Goal: Communication & Community: Answer question/provide support

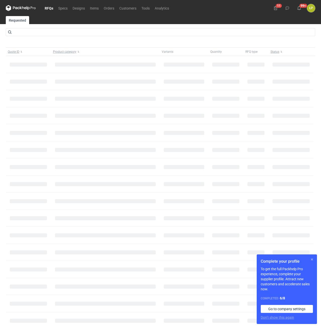
click at [311, 260] on button "button" at bounding box center [312, 260] width 6 height 6
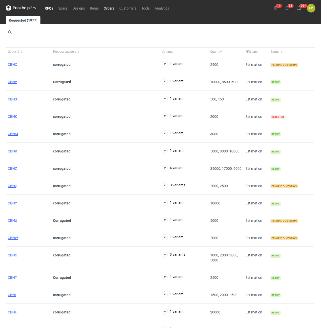
click at [111, 8] on link "Orders" at bounding box center [109, 8] width 16 height 6
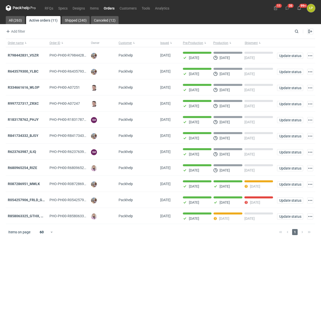
click at [77, 253] on main "All (263) Active orders (11) Shipped (240) Canceled (12) Add filter Owner first…" at bounding box center [161, 172] width 314 height 312
click at [38, 186] on strong "R087286951_MWLK" at bounding box center [24, 184] width 32 height 4
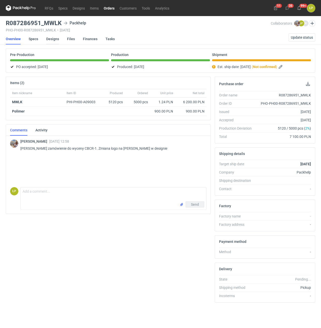
click at [50, 40] on link "Designs" at bounding box center [52, 38] width 13 height 11
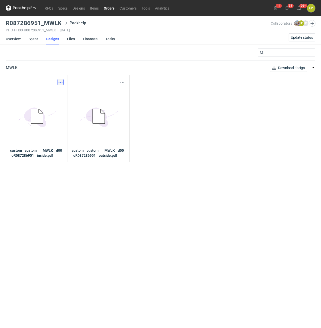
click at [61, 82] on button "button" at bounding box center [61, 82] width 6 height 6
click at [60, 87] on div "Download design part" at bounding box center [38, 93] width 50 height 12
click at [57, 92] on link "Download design part" at bounding box center [38, 93] width 46 height 8
click at [121, 81] on button "button" at bounding box center [122, 82] width 6 height 6
click at [118, 93] on link "Download design part" at bounding box center [100, 93] width 46 height 8
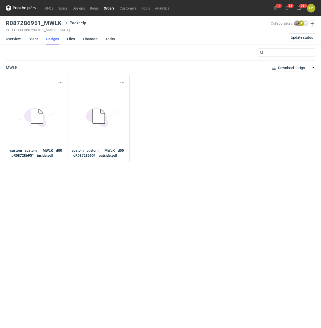
click at [55, 37] on link "Designs" at bounding box center [52, 38] width 13 height 11
click at [16, 38] on link "Overview" at bounding box center [13, 38] width 15 height 11
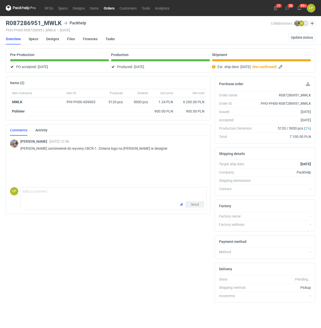
click at [105, 9] on link "Orders" at bounding box center [109, 8] width 16 height 6
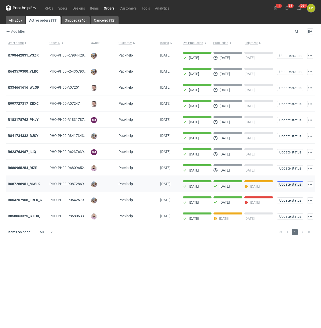
click at [285, 184] on span "Update status" at bounding box center [290, 185] width 22 height 4
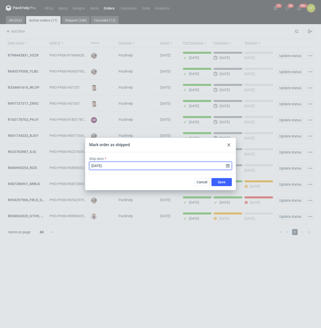
click at [229, 165] on input "2025-09-25" at bounding box center [160, 166] width 143 height 8
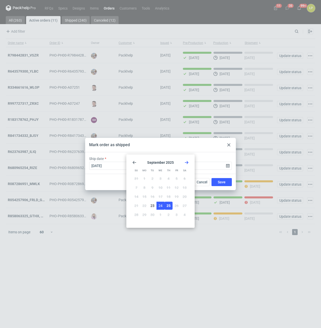
click at [162, 203] on button "24" at bounding box center [161, 206] width 8 height 8
type input "2025-09-24"
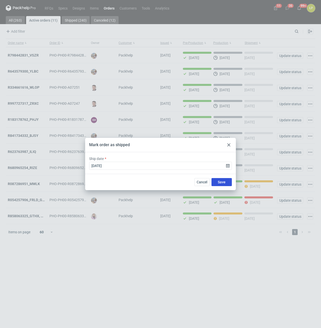
click at [220, 183] on span "Save" at bounding box center [222, 182] width 8 height 4
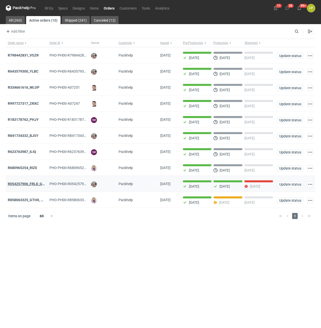
click at [32, 185] on strong "R054257906_FRLD_GMZJ_SABM" at bounding box center [34, 184] width 53 height 4
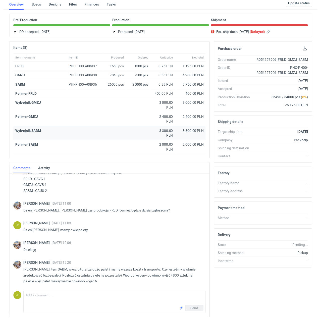
scroll to position [51, 0]
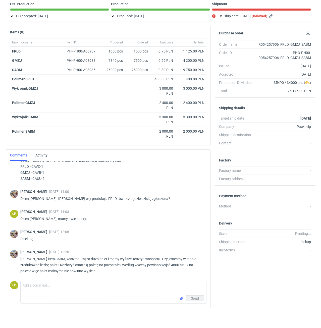
click at [109, 269] on p "Panie Łukaszu item SABM, wyszło tutaj za dużo palet i mamy wyższe koszty transp…" at bounding box center [111, 265] width 182 height 18
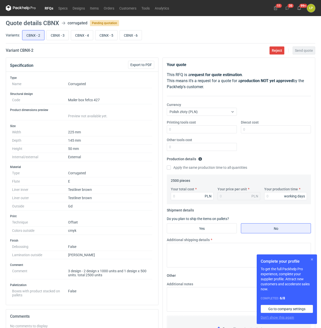
click at [312, 258] on button "button" at bounding box center [312, 260] width 6 height 6
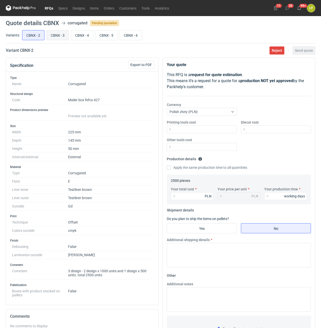
click at [53, 39] on input "CBNX - 3" at bounding box center [58, 35] width 22 height 10
radio input "true"
click at [77, 36] on input "CBNX - 4" at bounding box center [82, 35] width 22 height 10
radio input "true"
click at [98, 34] on input "CBNX - 5" at bounding box center [106, 35] width 22 height 10
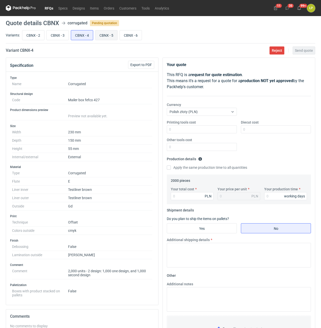
radio input "true"
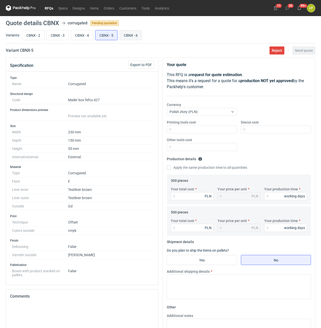
click at [123, 34] on input "CBNX - 6" at bounding box center [131, 35] width 22 height 10
radio input "true"
click at [103, 37] on input "CBNX - 5" at bounding box center [106, 35] width 22 height 10
radio input "true"
click at [79, 37] on input "CBNX - 4" at bounding box center [82, 35] width 22 height 10
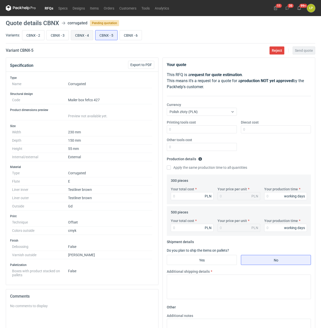
radio input "true"
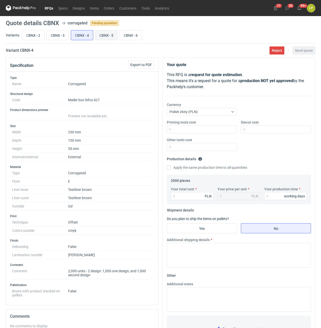
click at [101, 39] on input "CBNX - 5" at bounding box center [106, 35] width 22 height 10
radio input "true"
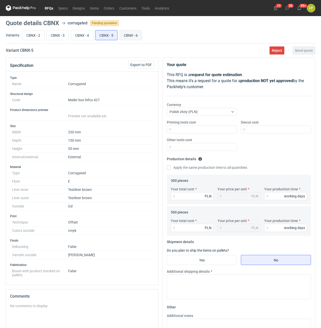
click at [124, 32] on input "CBNX - 6" at bounding box center [131, 35] width 22 height 10
radio input "true"
click at [38, 36] on input "CBNX - 2" at bounding box center [33, 35] width 22 height 10
radio input "true"
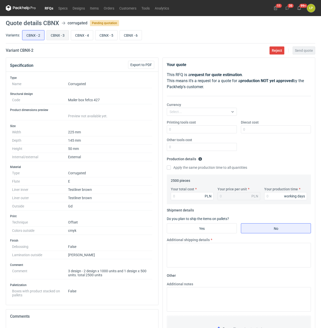
click at [52, 36] on input "CBNX - 3" at bounding box center [58, 35] width 22 height 10
radio input "true"
click at [81, 36] on input "CBNX - 4" at bounding box center [82, 35] width 22 height 10
radio input "true"
click at [100, 35] on input "CBNX - 5" at bounding box center [106, 35] width 22 height 10
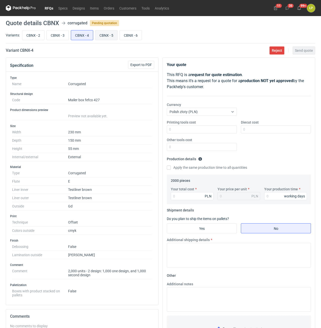
radio input "true"
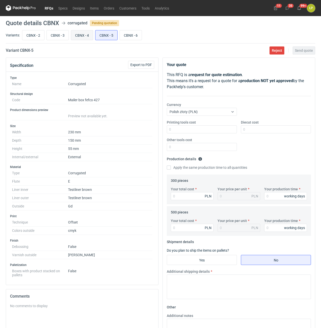
click at [78, 35] on input "CBNX - 4" at bounding box center [82, 35] width 22 height 10
radio input "true"
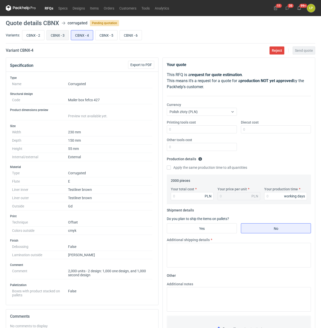
click at [61, 36] on input "CBNX - 3" at bounding box center [58, 35] width 22 height 10
radio input "true"
click at [114, 9] on link "Orders" at bounding box center [109, 8] width 16 height 6
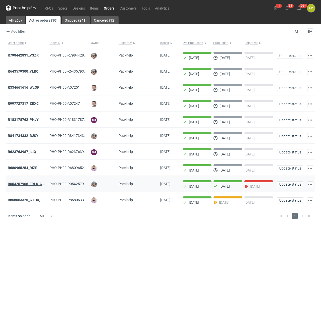
click at [35, 185] on strong "R054257906_FRLD_GMZJ_SABM" at bounding box center [34, 184] width 53 height 4
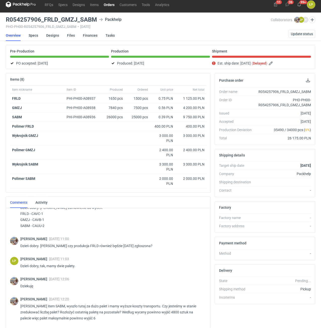
scroll to position [51, 0]
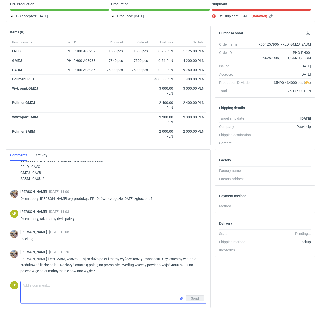
click at [118, 284] on textarea "Comment message" at bounding box center [114, 288] width 186 height 14
type textarea "d"
type textarea "Dzień dobry, najszybciej będzie spiąć małą paletę do dużej - wtedy będzie jedna…"
click at [199, 295] on button "Send" at bounding box center [195, 298] width 19 height 6
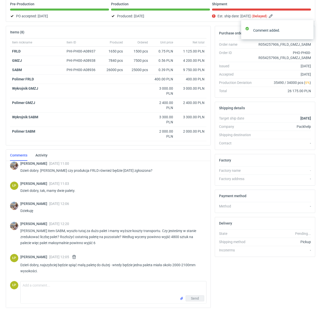
scroll to position [39, 0]
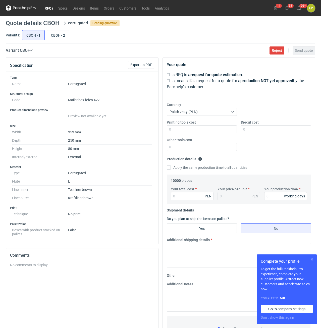
click at [312, 261] on button "button" at bounding box center [312, 260] width 6 height 6
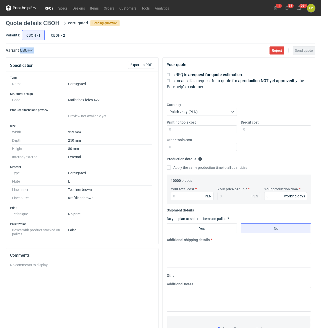
drag, startPoint x: 40, startPoint y: 51, endPoint x: 21, endPoint y: 49, distance: 19.9
click at [21, 49] on div "Variant CBOH - 1 Reject Send quote" at bounding box center [161, 50] width 310 height 6
copy h2 "CBOH - 1"
click at [203, 129] on input "Printing tools cost" at bounding box center [202, 129] width 70 height 8
type input "0"
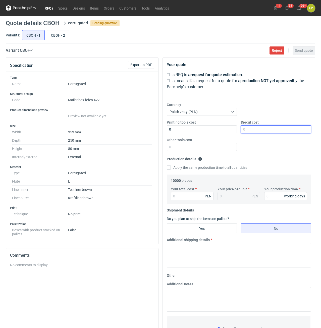
click at [249, 128] on input "Diecut cost" at bounding box center [276, 129] width 70 height 8
type input "2400"
drag, startPoint x: 229, startPoint y: 142, endPoint x: 239, endPoint y: 152, distance: 14.8
click at [229, 142] on div "Other tools cost" at bounding box center [202, 144] width 74 height 14
click at [229, 151] on input "Other tools cost" at bounding box center [202, 147] width 70 height 8
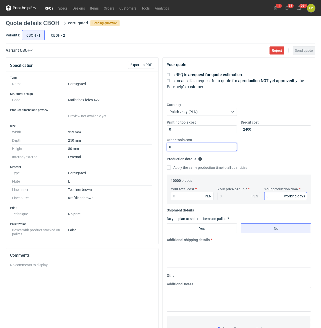
type input "0"
click at [272, 195] on input "Your production time" at bounding box center [285, 196] width 43 height 8
type input "12"
click at [196, 198] on input "Your total cost" at bounding box center [192, 196] width 43 height 8
type input "9100"
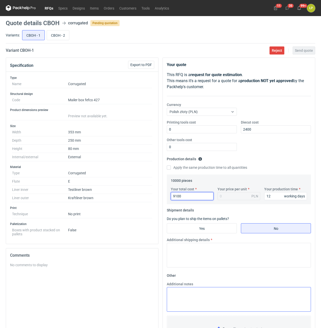
type input "0.91"
type input "9100"
click at [221, 224] on input "Yes" at bounding box center [202, 229] width 70 height 10
radio input "true"
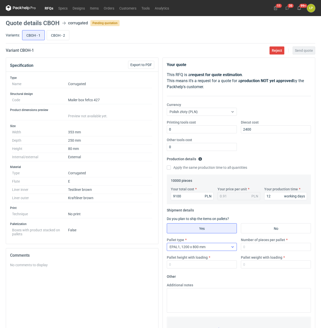
click at [231, 247] on div at bounding box center [233, 247] width 8 height 4
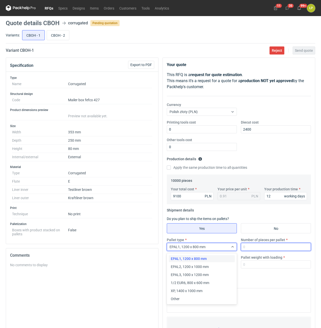
click at [242, 247] on input "Number of pieces per pallet" at bounding box center [276, 247] width 70 height 8
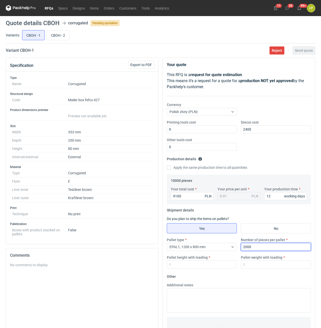
type input "2000"
click at [220, 262] on div "Pallet height with loading" at bounding box center [202, 262] width 74 height 14
click at [220, 264] on input "Pallet height with loading" at bounding box center [202, 265] width 70 height 8
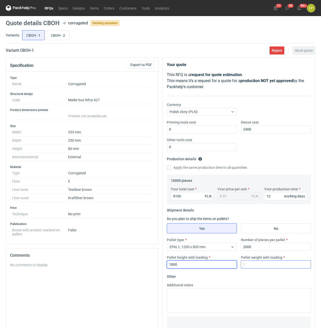
type input "1800"
click at [259, 266] on input "Pallet weight with loading" at bounding box center [276, 265] width 70 height 8
click at [258, 266] on input "Pallet weight with loading" at bounding box center [276, 265] width 70 height 8
type input "420"
click at [258, 276] on fieldset "Other Additional notes Browse files or drop to attach" at bounding box center [239, 310] width 144 height 74
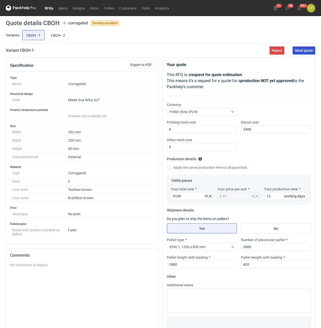
click at [305, 52] on span "Send quote" at bounding box center [304, 51] width 18 height 4
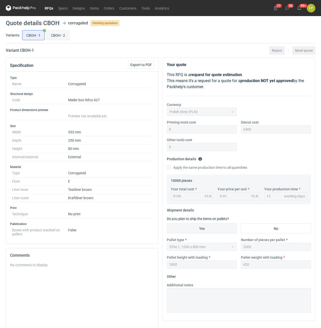
click at [58, 36] on input "CBOH - 2" at bounding box center [58, 35] width 22 height 10
radio input "true"
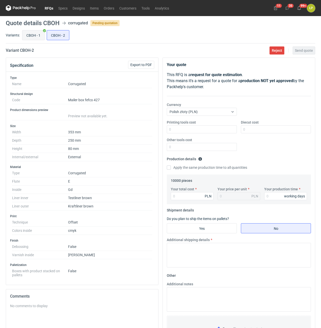
click at [41, 35] on input "CBOH - 1" at bounding box center [33, 35] width 22 height 10
radio input "true"
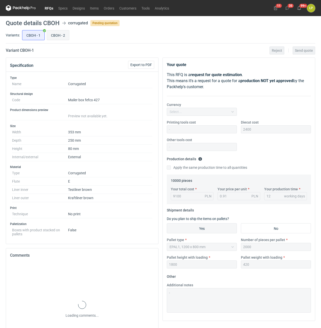
click at [60, 34] on input "CBOH - 2" at bounding box center [58, 35] width 22 height 10
radio input "true"
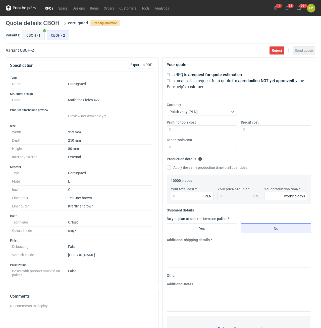
click at [43, 33] on input "CBOH - 1" at bounding box center [33, 35] width 22 height 10
radio input "true"
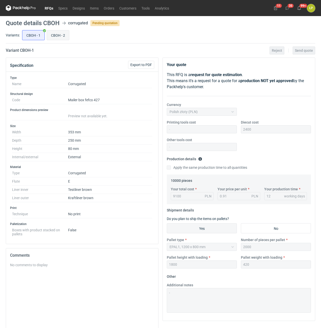
click at [63, 34] on input "CBOH - 2" at bounding box center [58, 35] width 22 height 10
radio input "true"
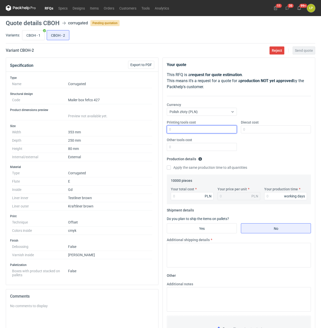
click at [206, 131] on input "Printing tools cost" at bounding box center [202, 129] width 70 height 8
click at [38, 35] on input "CBOH - 1" at bounding box center [33, 35] width 22 height 10
radio input "true"
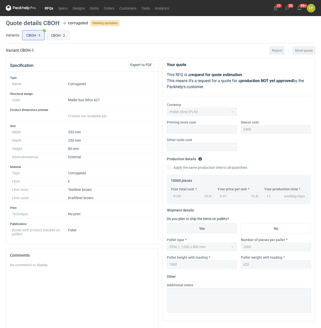
click at [55, 35] on input "CBOH - 2" at bounding box center [58, 35] width 22 height 10
radio input "true"
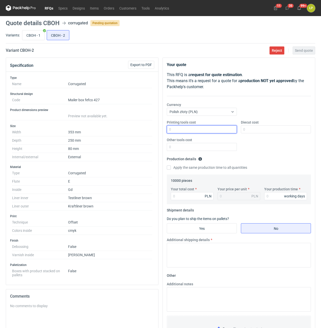
click at [179, 129] on input "Printing tools cost" at bounding box center [202, 129] width 70 height 8
type input "0"
click at [249, 130] on input "Diecut cost" at bounding box center [276, 129] width 70 height 8
type input "1700"
click at [220, 141] on div "Other tools cost" at bounding box center [202, 144] width 74 height 14
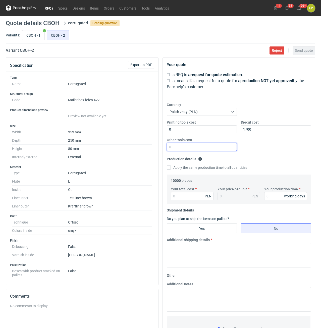
click at [220, 144] on input "Other tools cost" at bounding box center [202, 147] width 70 height 8
type input "0"
click at [270, 195] on input "Your production time" at bounding box center [285, 196] width 43 height 8
type input "15"
click at [183, 194] on input "Your total cost" at bounding box center [192, 196] width 43 height 8
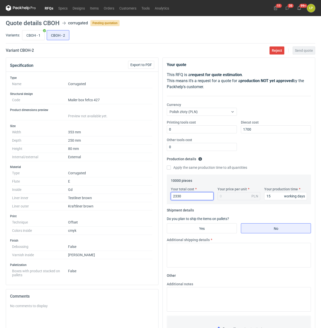
type input "23300"
type input "2.33"
type input "23300"
click at [229, 226] on input "Yes" at bounding box center [202, 229] width 70 height 10
radio input "true"
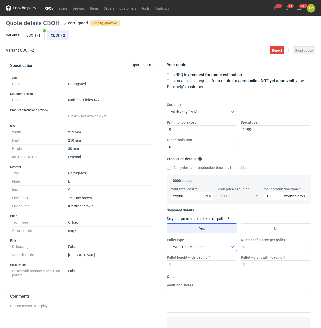
click at [226, 245] on div "EPAL1, 1200 x 800 mm" at bounding box center [198, 246] width 62 height 7
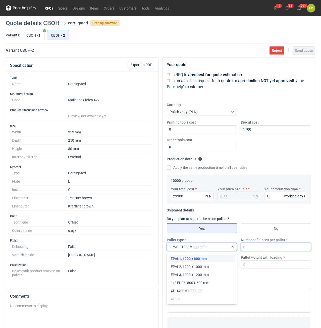
click at [247, 248] on input "Number of pieces per pallet" at bounding box center [276, 247] width 70 height 8
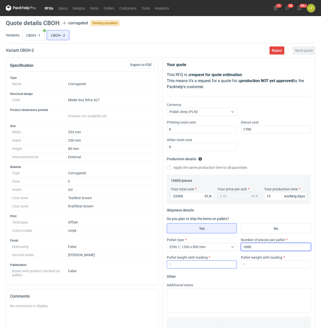
type input "1600"
click at [219, 267] on input "Pallet height with loading" at bounding box center [202, 265] width 70 height 8
type input "1800"
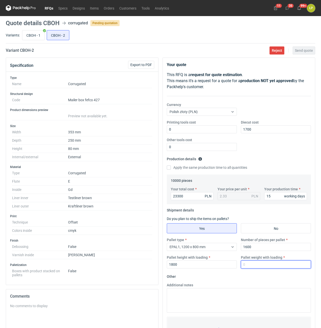
click at [252, 267] on input "Pallet weight with loading" at bounding box center [276, 265] width 70 height 8
click at [266, 265] on input "Pallet weight with loading" at bounding box center [276, 265] width 70 height 8
type input "500"
click at [264, 276] on fieldset "Other Additional notes Browse files or drop to attach" at bounding box center [239, 310] width 144 height 74
click at [307, 55] on main "Quote details CBOH corrugated Pending quotation Variants: CBOH - 1 CBOH - 2 Var…" at bounding box center [161, 213] width 314 height 394
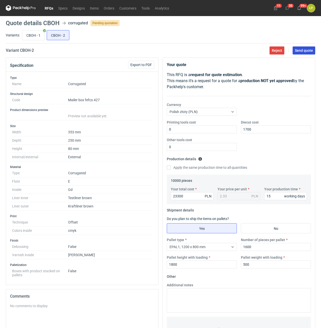
click at [307, 51] on span "Send quote" at bounding box center [304, 51] width 18 height 4
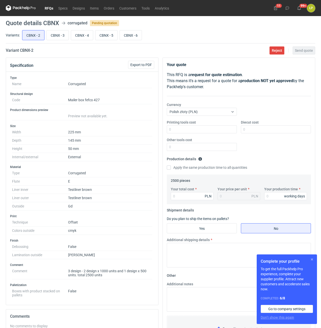
click at [312, 259] on button "button" at bounding box center [312, 260] width 6 height 6
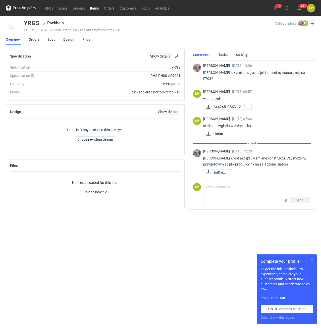
click at [313, 258] on button "button" at bounding box center [312, 260] width 6 height 6
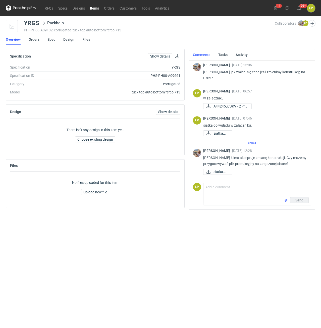
scroll to position [190, 0]
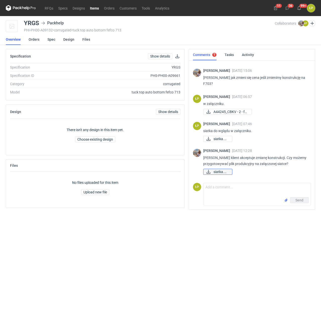
click at [224, 171] on span "siatka.png" at bounding box center [221, 172] width 15 height 6
click at [261, 189] on textarea "Comment message" at bounding box center [257, 190] width 107 height 14
type textarea "t"
type textarea "Tak - projekt w załączniku."
click at [35, 26] on div "YRGS" at bounding box center [31, 23] width 15 height 6
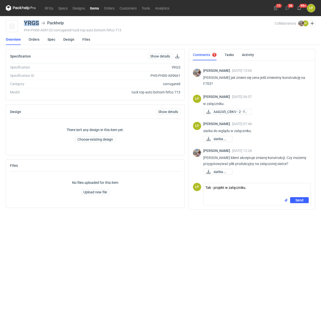
click at [35, 26] on div "YRGS" at bounding box center [31, 23] width 15 height 6
copy div "YRGS"
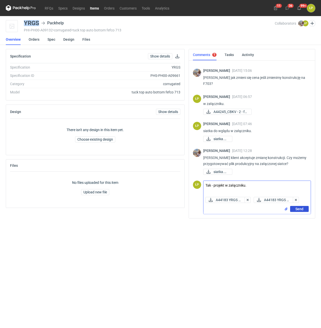
click at [297, 210] on span "Send" at bounding box center [299, 209] width 8 height 4
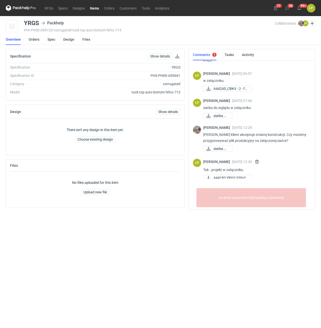
scroll to position [247, 0]
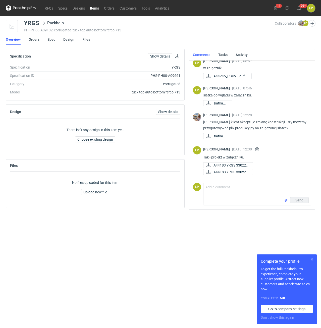
scroll to position [226, 0]
click at [311, 259] on button "button" at bounding box center [312, 260] width 6 height 6
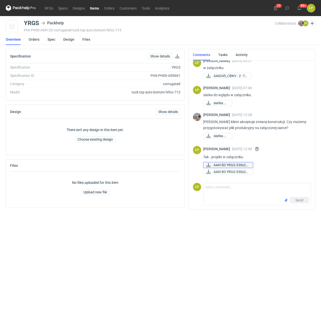
click at [242, 163] on span "A44183 YRGS 330x21..." at bounding box center [231, 165] width 35 height 6
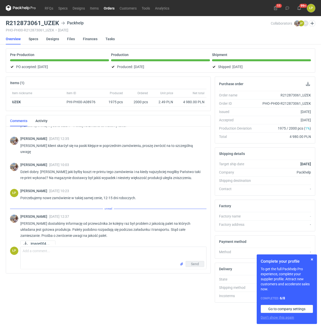
scroll to position [8, 0]
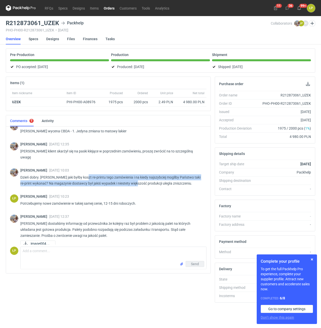
drag, startPoint x: 86, startPoint y: 170, endPoint x: 134, endPoint y: 179, distance: 48.9
click at [134, 179] on p "Dzień dobry. [PERSON_NAME] jaki byłby koszt re-printu tego zamówienia i na kied…" at bounding box center [111, 180] width 182 height 12
click at [312, 260] on button "button" at bounding box center [312, 260] width 6 height 6
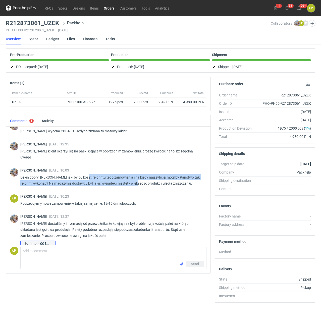
click at [41, 241] on span "image004.png" at bounding box center [41, 244] width 21 height 6
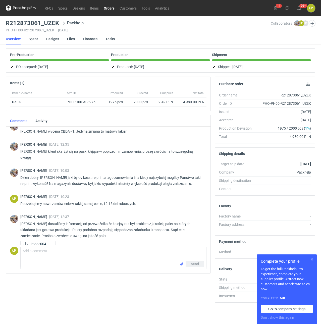
click at [310, 258] on button "button" at bounding box center [312, 260] width 6 height 6
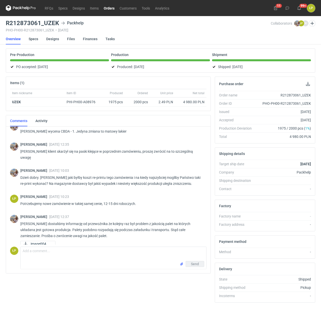
scroll to position [8, 0]
click at [137, 251] on textarea "Comment message" at bounding box center [114, 254] width 186 height 14
type textarea "Przesyłam kolejną uwagę do logistyki."
click at [194, 265] on span "Send" at bounding box center [195, 264] width 8 height 4
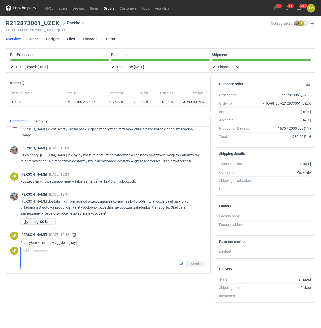
scroll to position [0, 0]
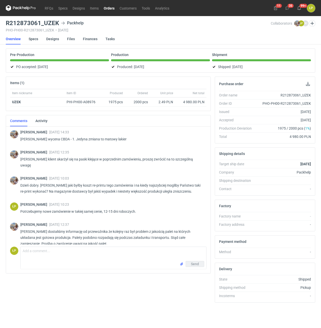
click at [109, 5] on link "Orders" at bounding box center [109, 8] width 16 height 6
